Goal: Task Accomplishment & Management: Manage account settings

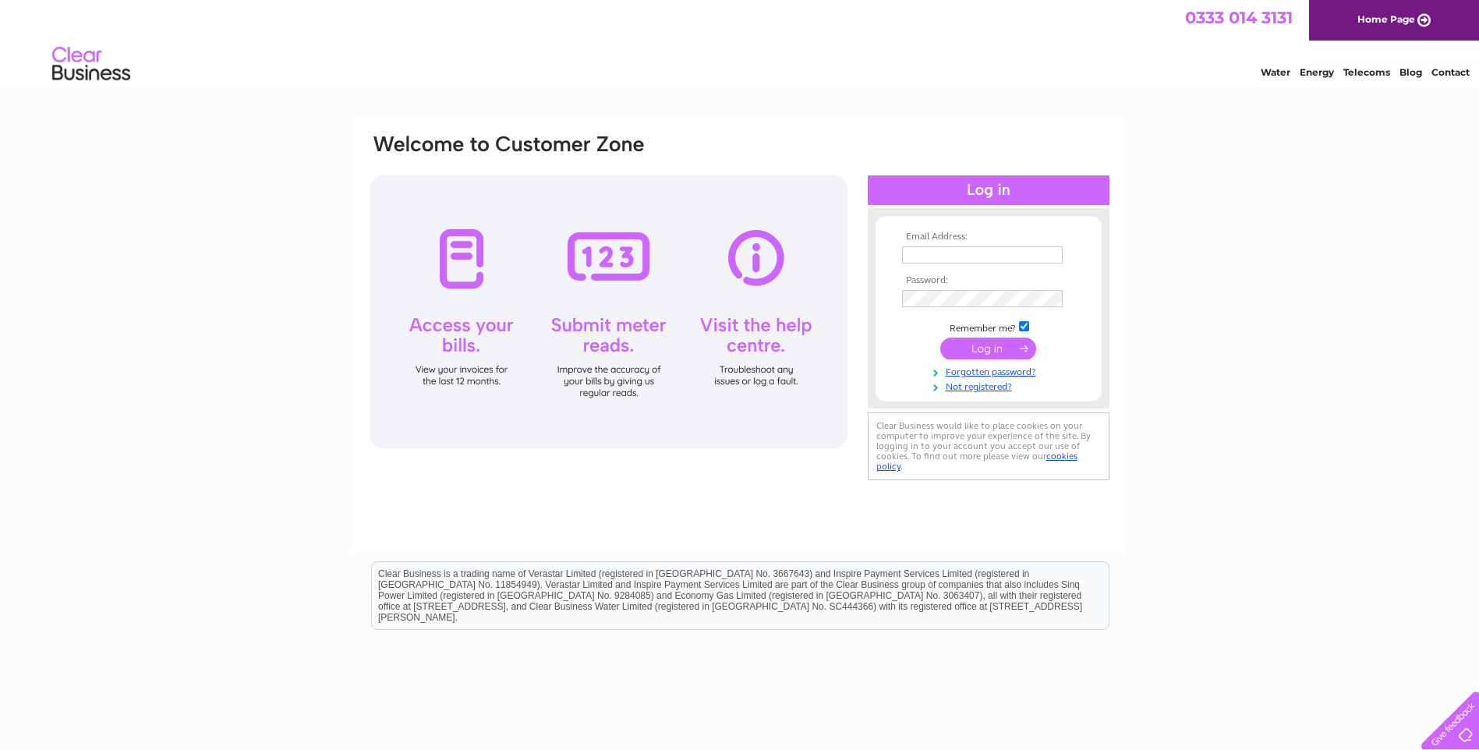
click at [951, 252] on input "text" at bounding box center [982, 254] width 161 height 17
type input "annette@wjmfencing.com"
click at [990, 345] on input "submit" at bounding box center [988, 349] width 96 height 22
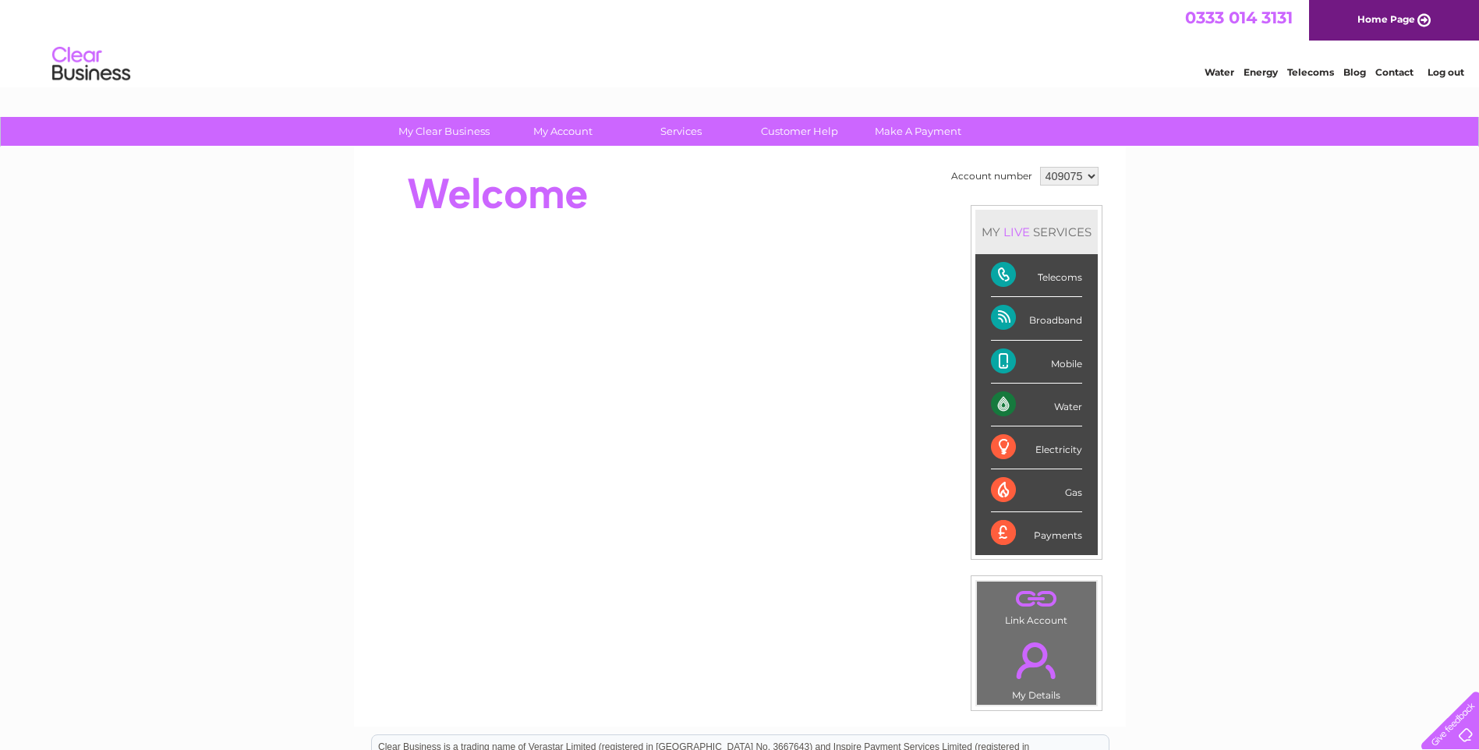
click at [997, 269] on div "Telecoms" at bounding box center [1036, 275] width 91 height 43
click at [1003, 272] on div "Telecoms" at bounding box center [1036, 275] width 91 height 43
drag, startPoint x: 1003, startPoint y: 272, endPoint x: 1058, endPoint y: 277, distance: 55.6
click at [1058, 277] on div "Telecoms" at bounding box center [1036, 275] width 91 height 43
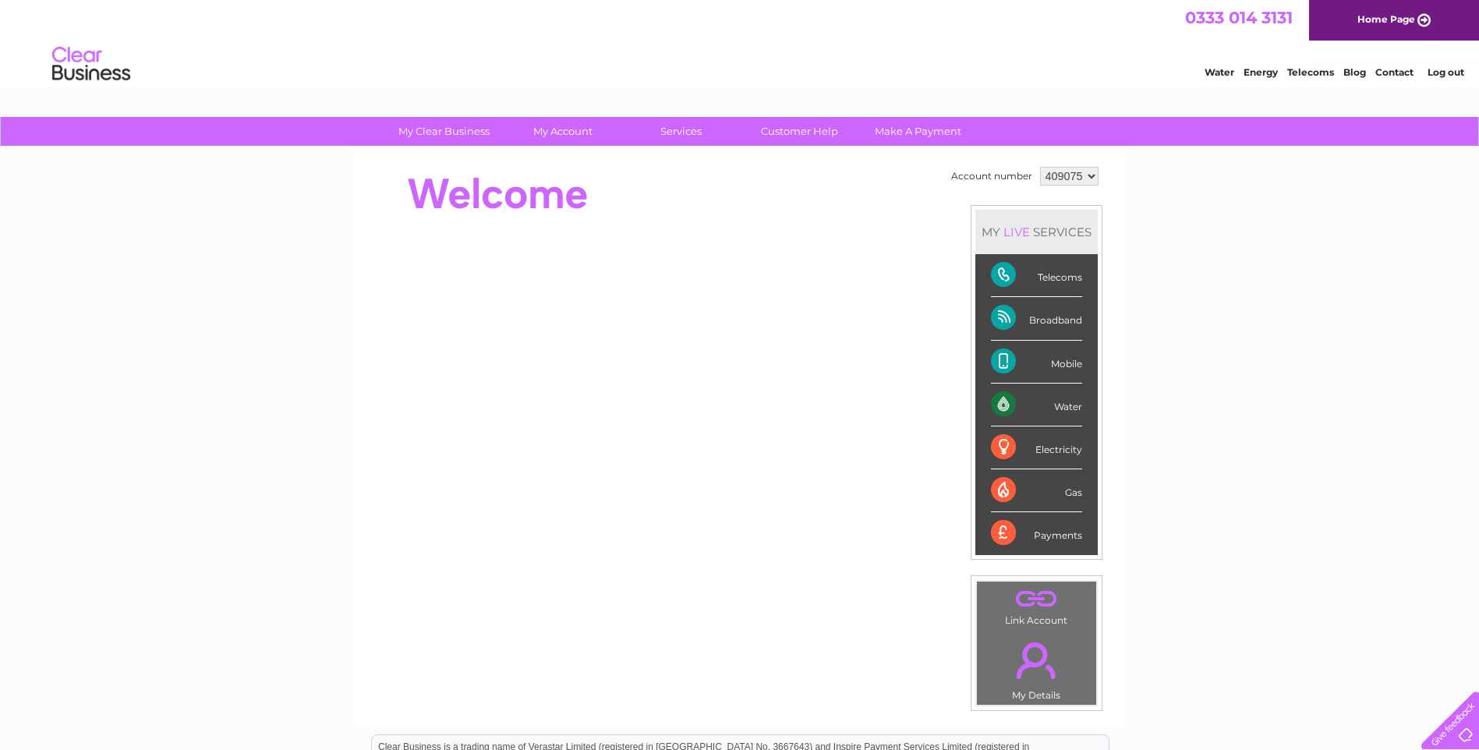
click at [1003, 274] on div "Telecoms" at bounding box center [1036, 275] width 91 height 43
drag, startPoint x: 1003, startPoint y: 274, endPoint x: 1054, endPoint y: 277, distance: 51.5
click at [1054, 277] on div "Telecoms" at bounding box center [1036, 275] width 91 height 43
click at [1046, 278] on div "Telecoms" at bounding box center [1036, 275] width 91 height 43
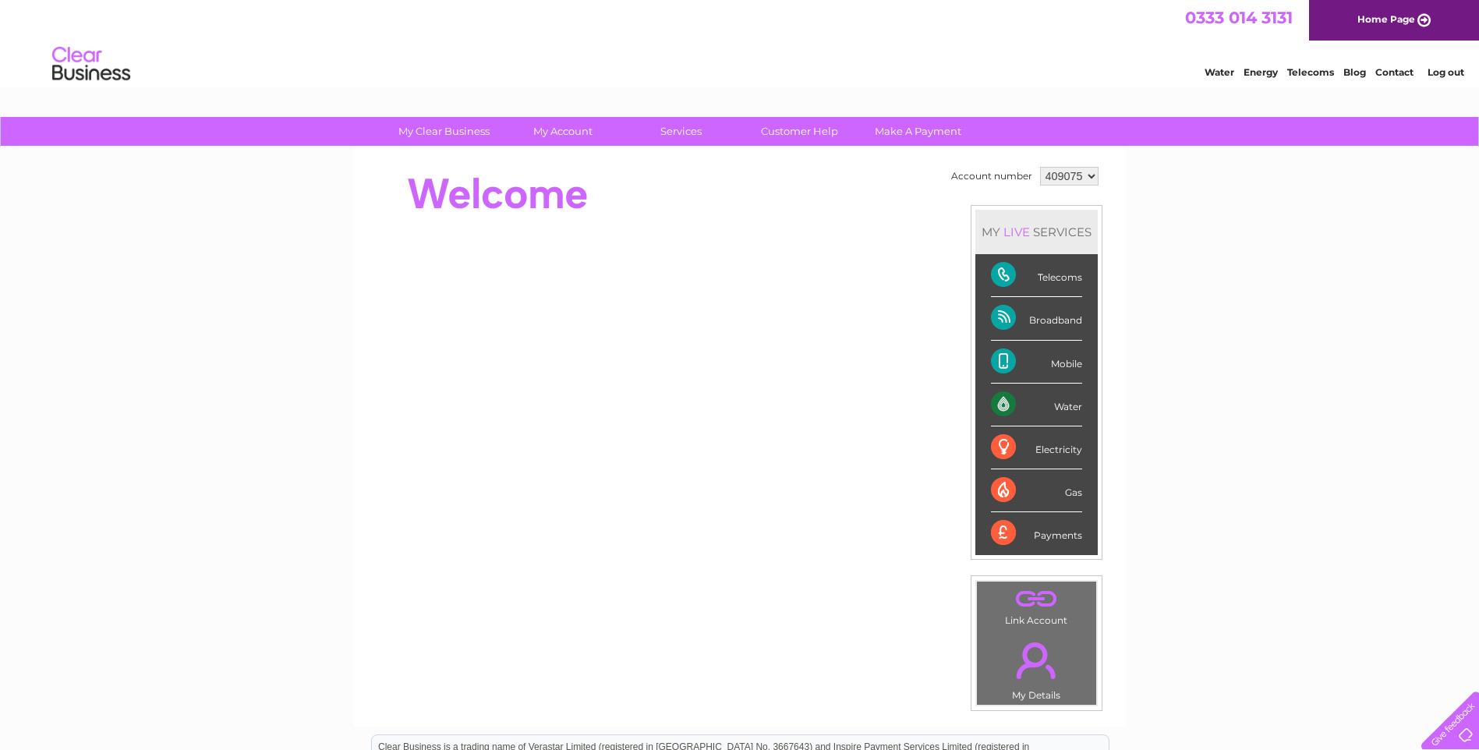
click at [1046, 278] on div "Telecoms" at bounding box center [1036, 275] width 91 height 43
click at [1050, 275] on div "Telecoms" at bounding box center [1036, 275] width 91 height 43
click at [1318, 71] on link "Telecoms" at bounding box center [1310, 72] width 47 height 12
click at [795, 128] on link "Customer Help" at bounding box center [799, 131] width 129 height 29
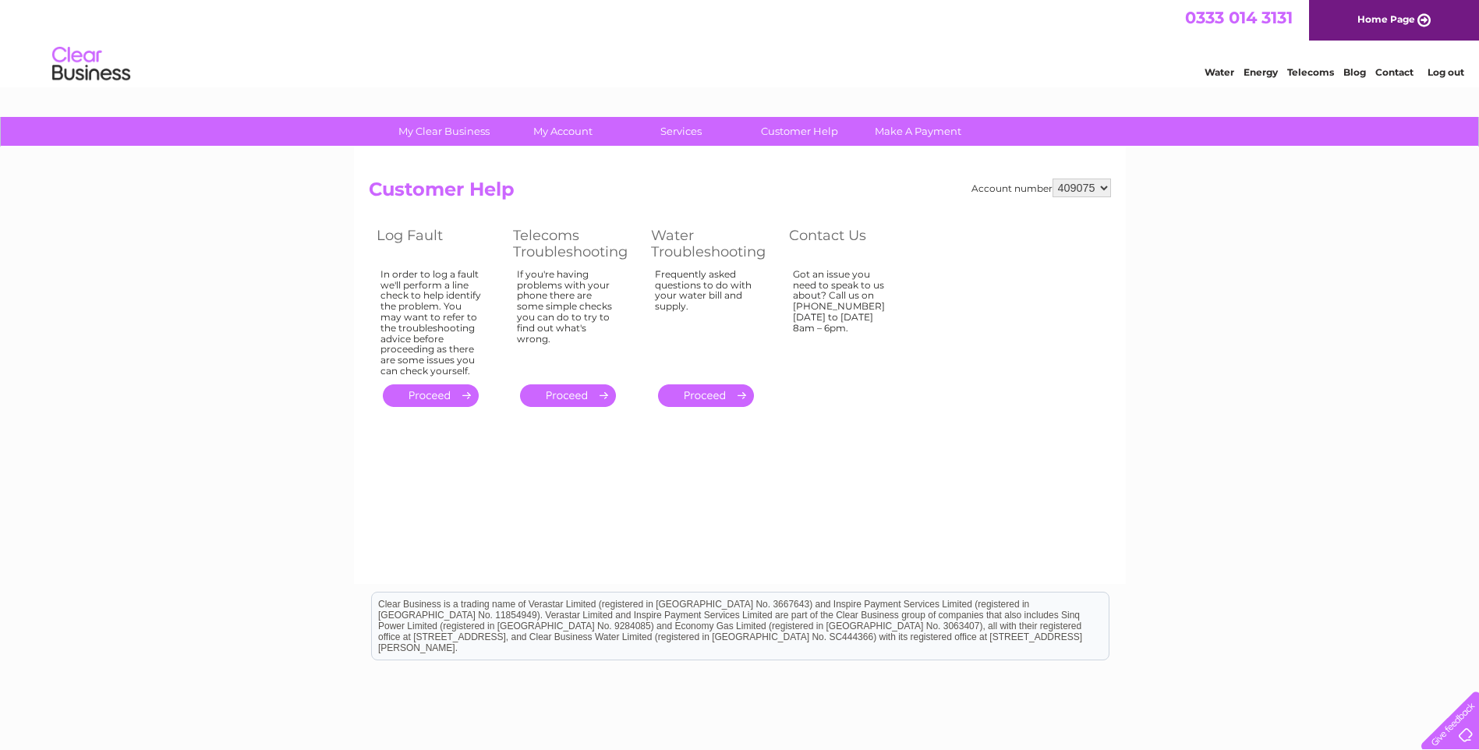
click at [570, 395] on link "." at bounding box center [568, 395] width 96 height 23
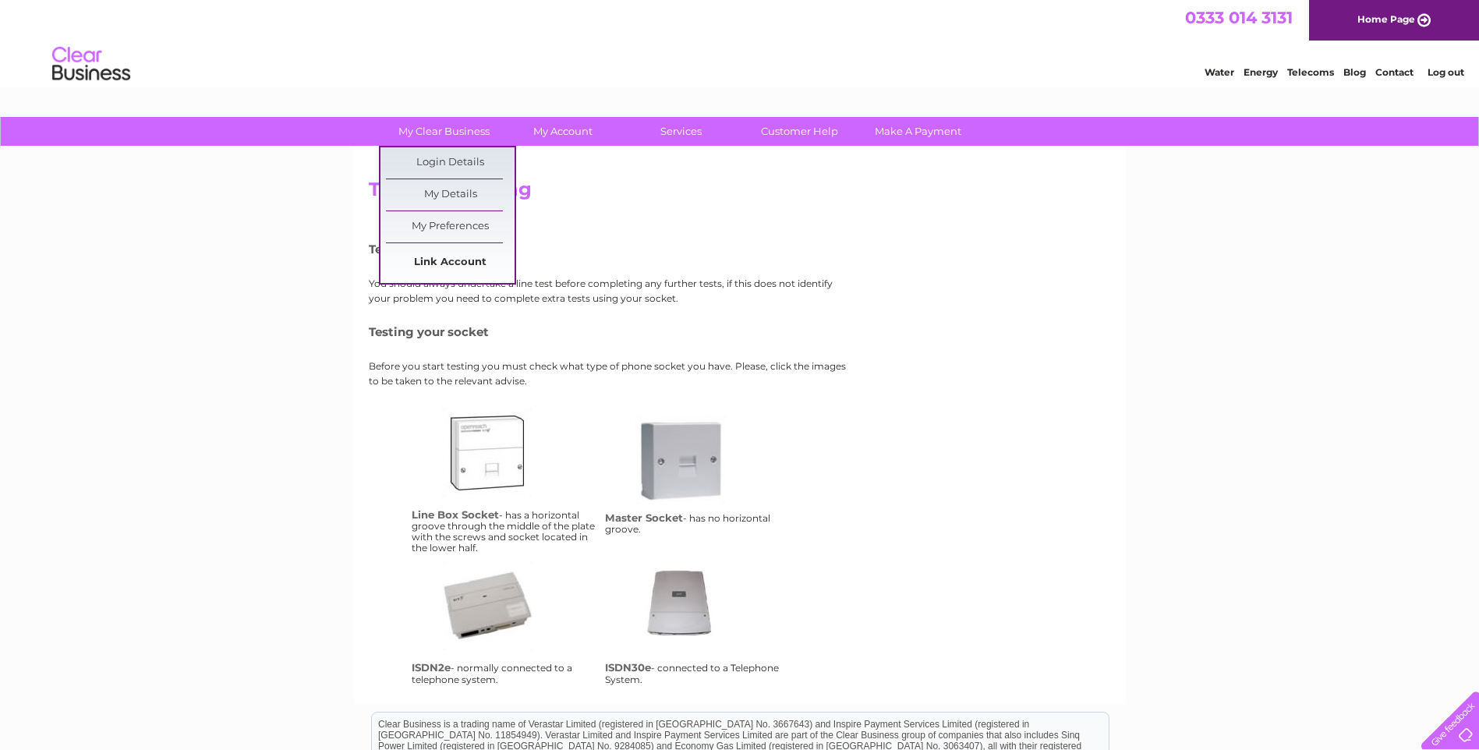
click at [473, 260] on link "Link Account" at bounding box center [450, 262] width 129 height 31
